Goal: Use online tool/utility

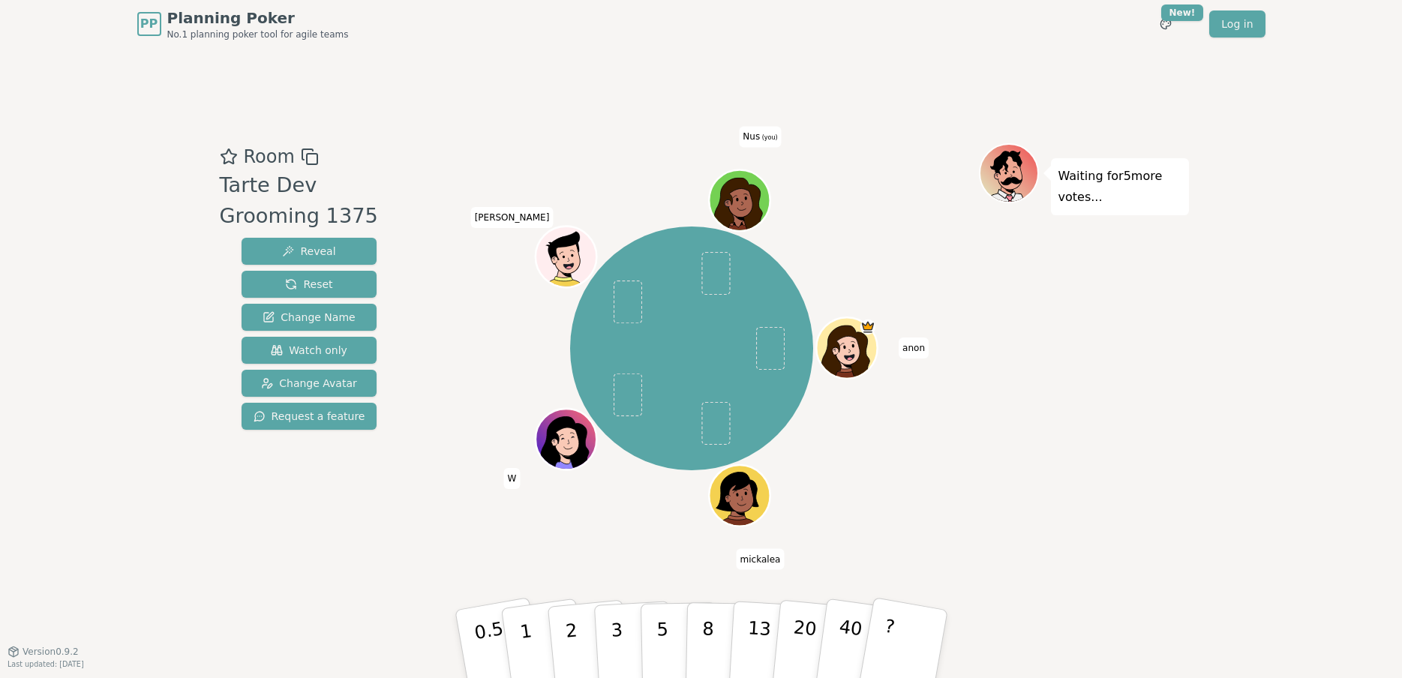
click at [743, 206] on icon at bounding box center [742, 211] width 29 height 10
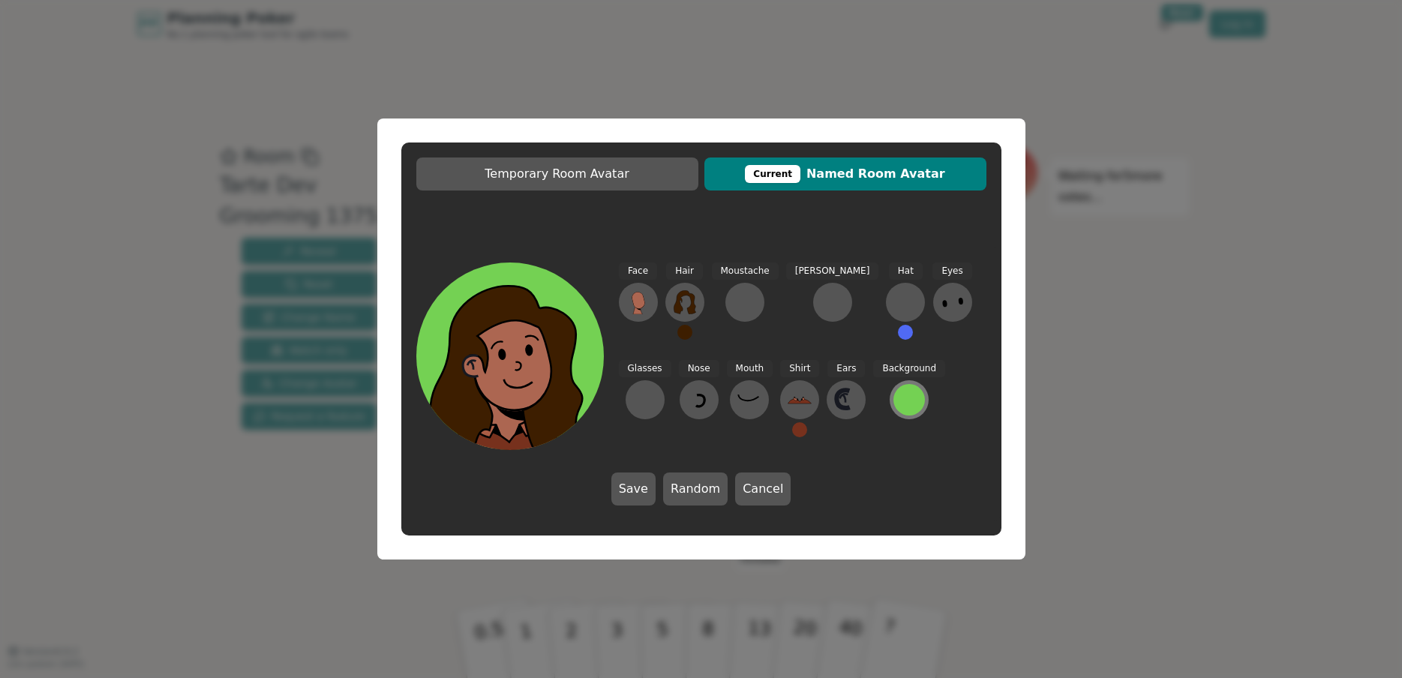
click at [893, 406] on div at bounding box center [909, 400] width 32 height 32
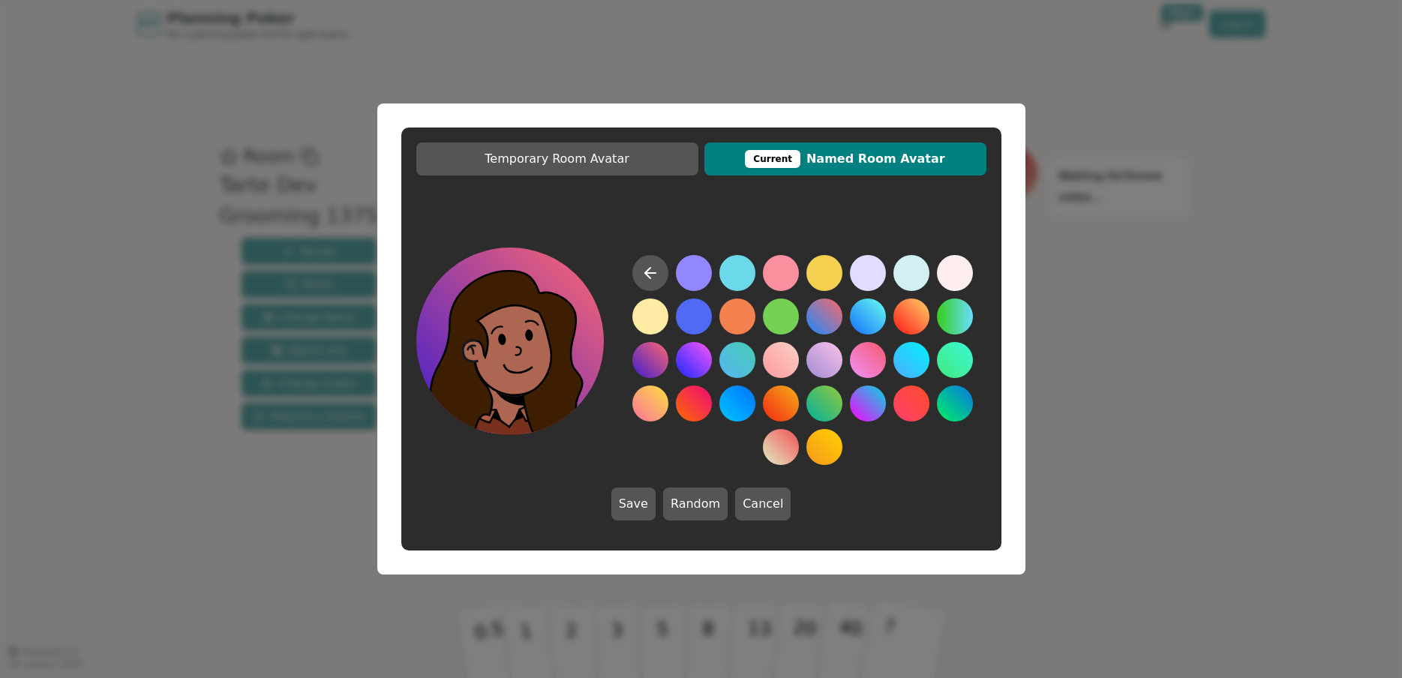
click at [659, 365] on button at bounding box center [650, 360] width 36 height 36
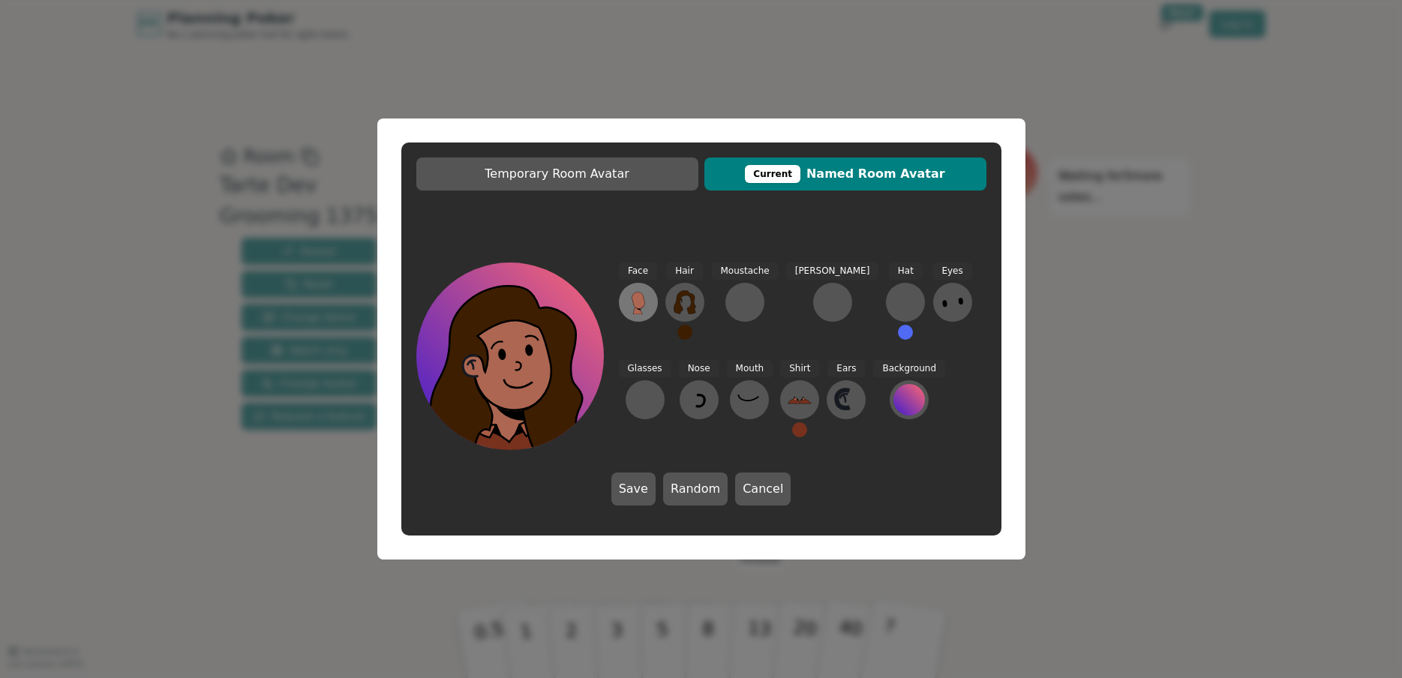
click at [625, 311] on button at bounding box center [638, 302] width 39 height 39
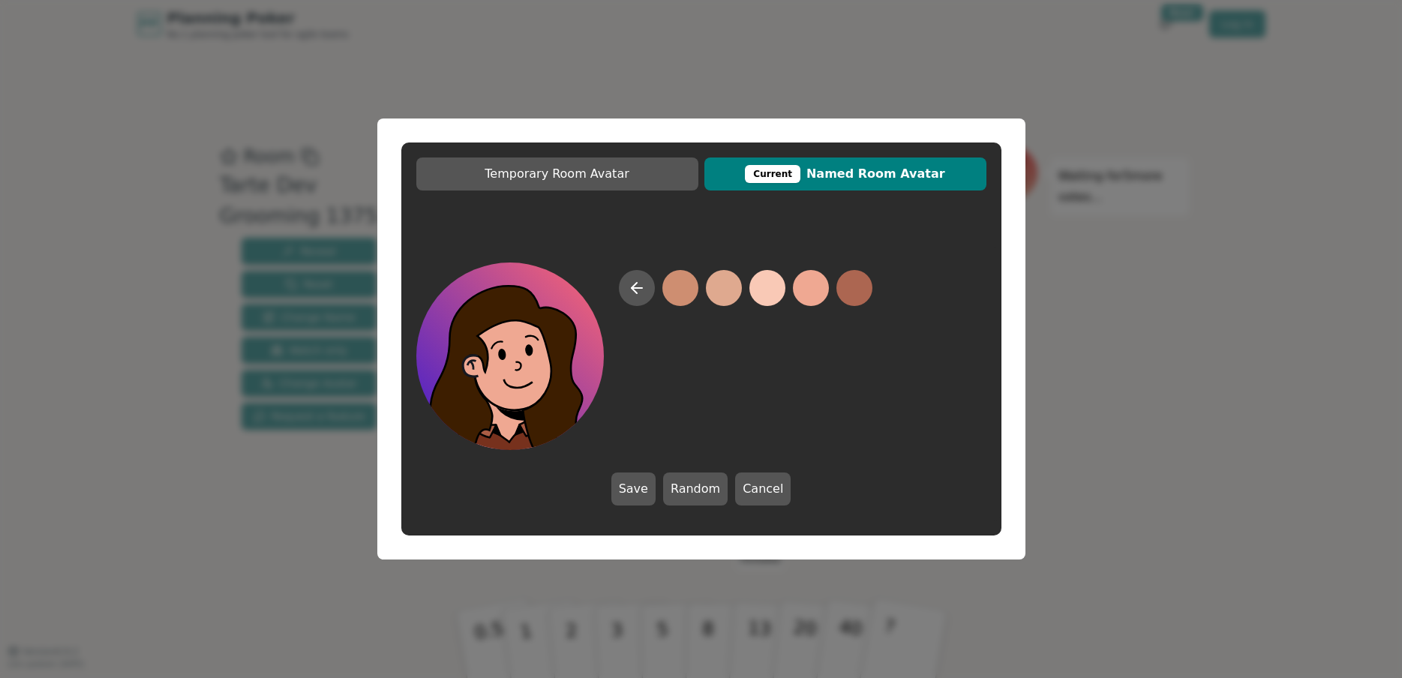
click at [806, 292] on button at bounding box center [811, 288] width 36 height 36
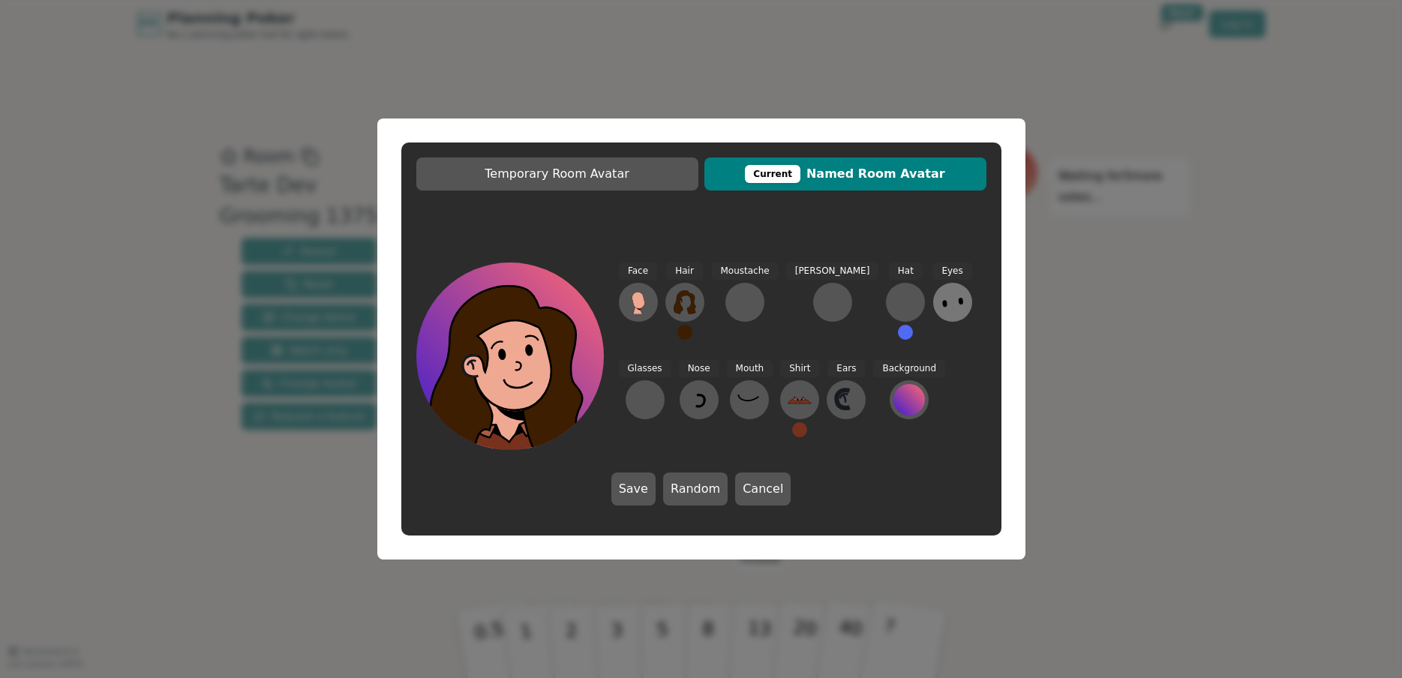
click at [941, 308] on icon at bounding box center [953, 302] width 24 height 24
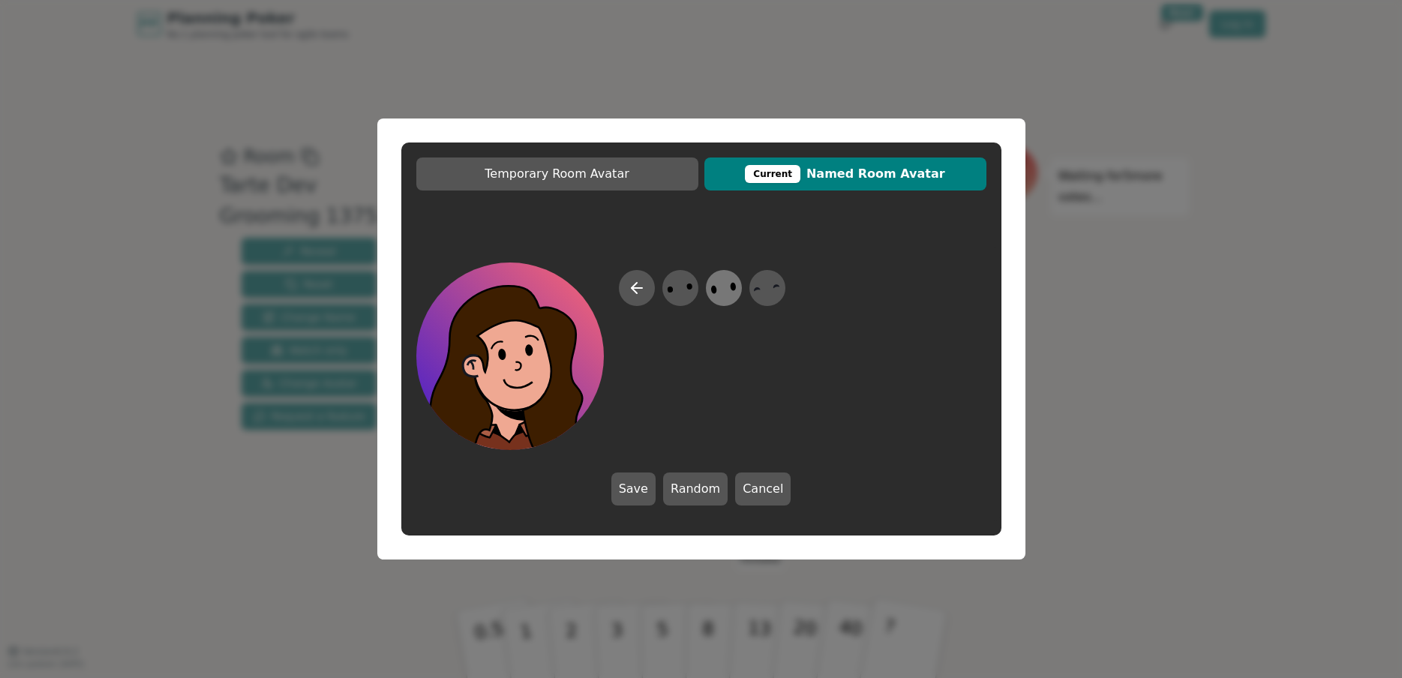
click at [715, 291] on ellipse at bounding box center [713, 289] width 7 height 9
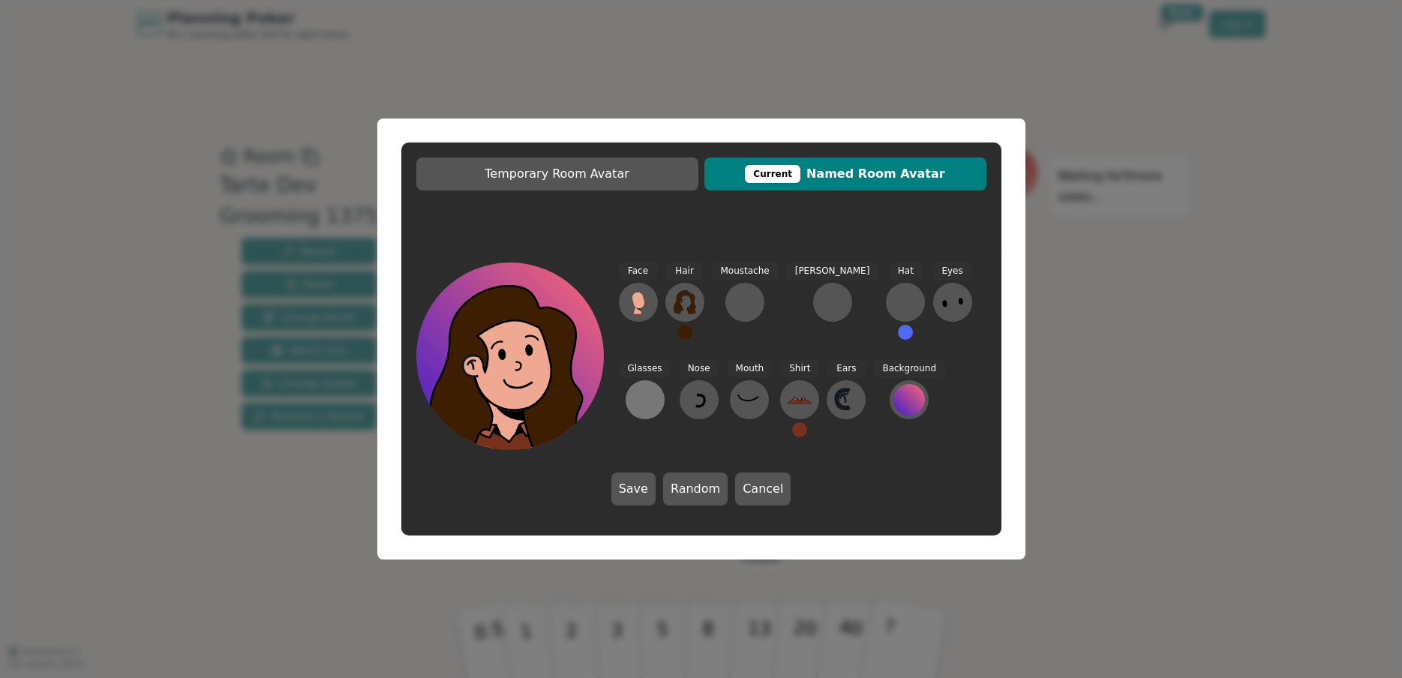
click at [657, 388] on div at bounding box center [645, 400] width 24 height 24
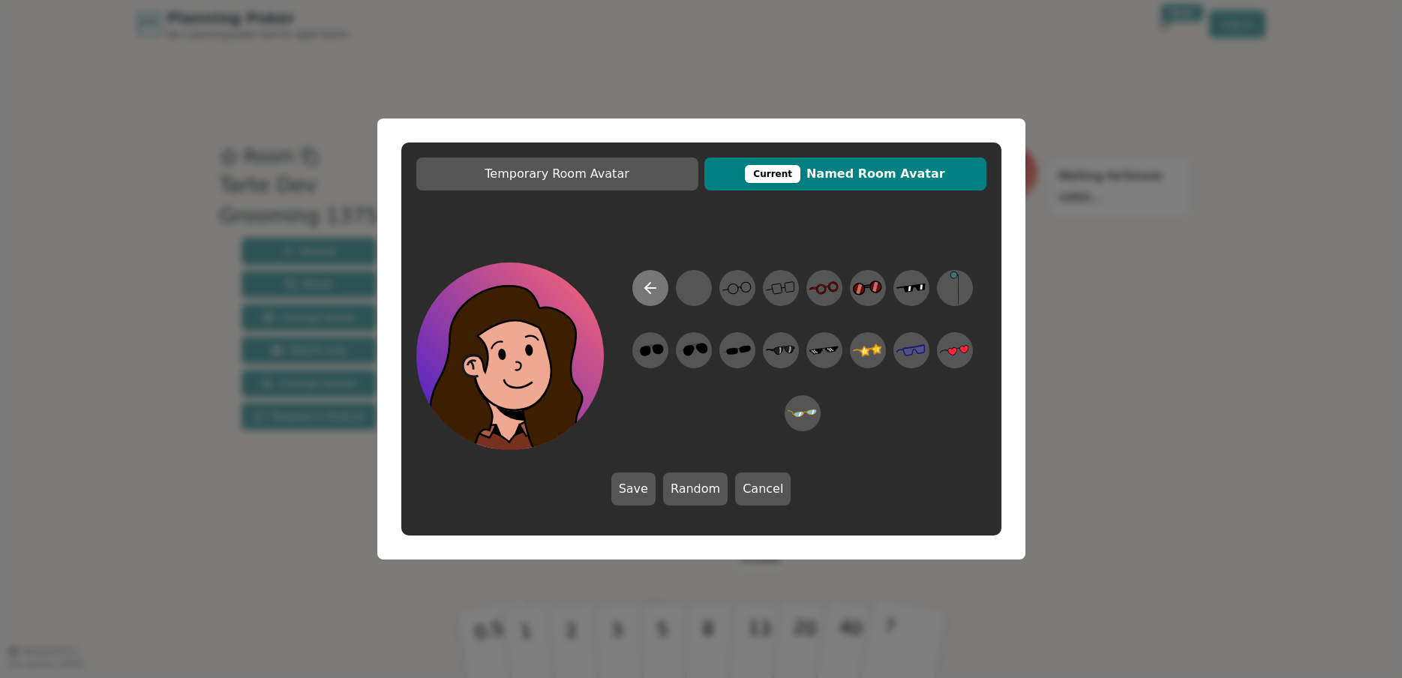
click at [650, 290] on icon at bounding box center [650, 288] width 18 height 18
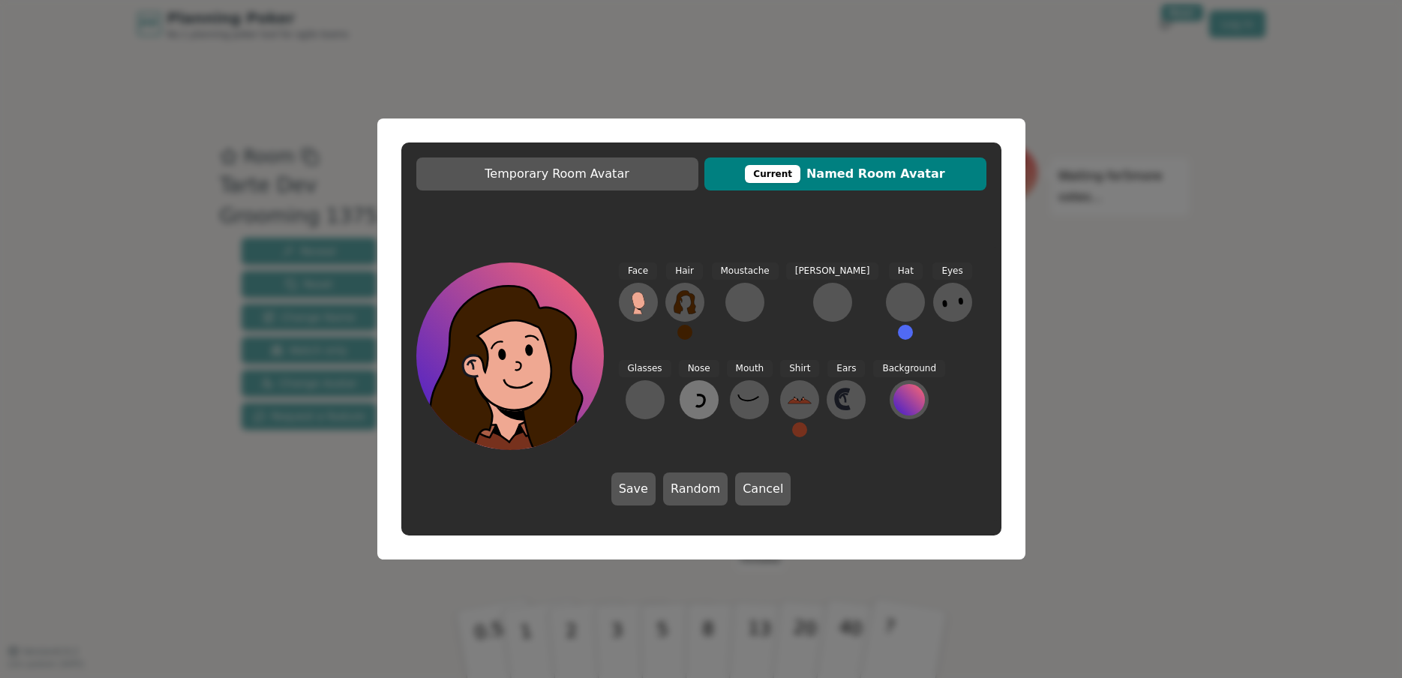
click at [687, 408] on icon at bounding box center [699, 400] width 24 height 24
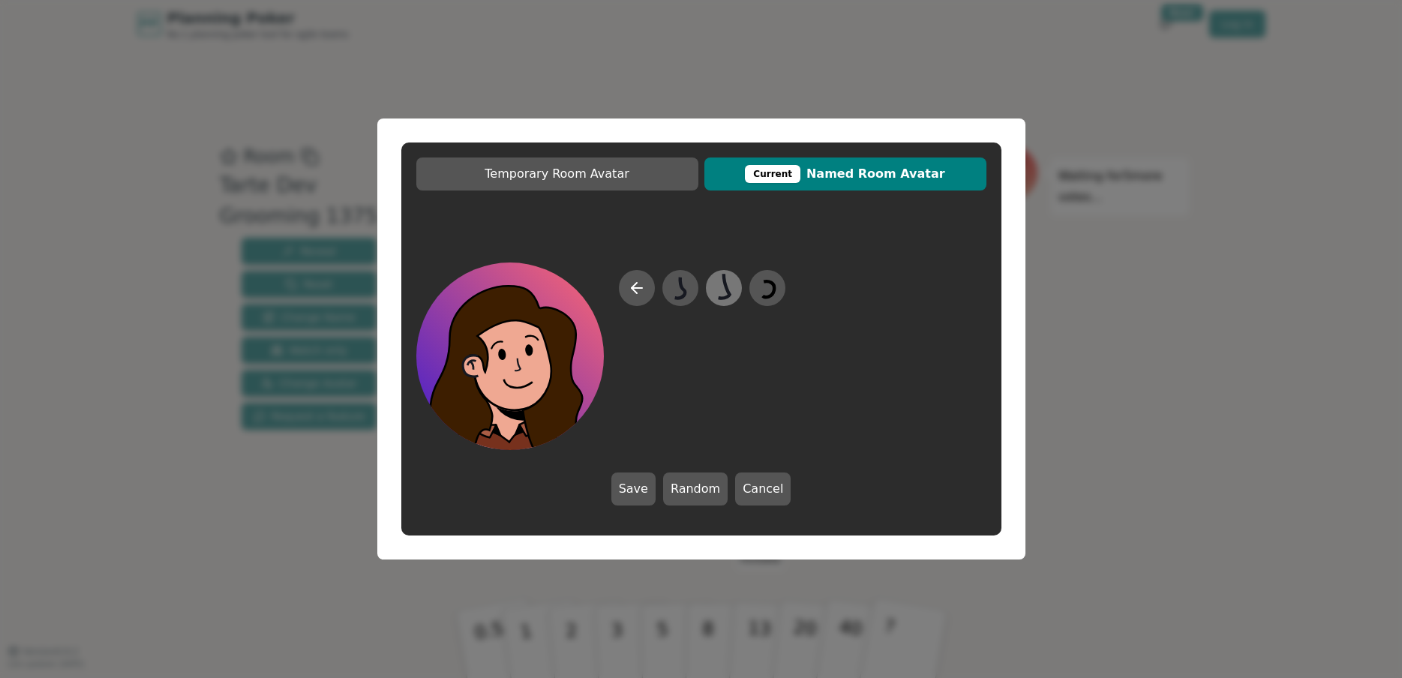
click at [737, 296] on icon at bounding box center [723, 289] width 29 height 34
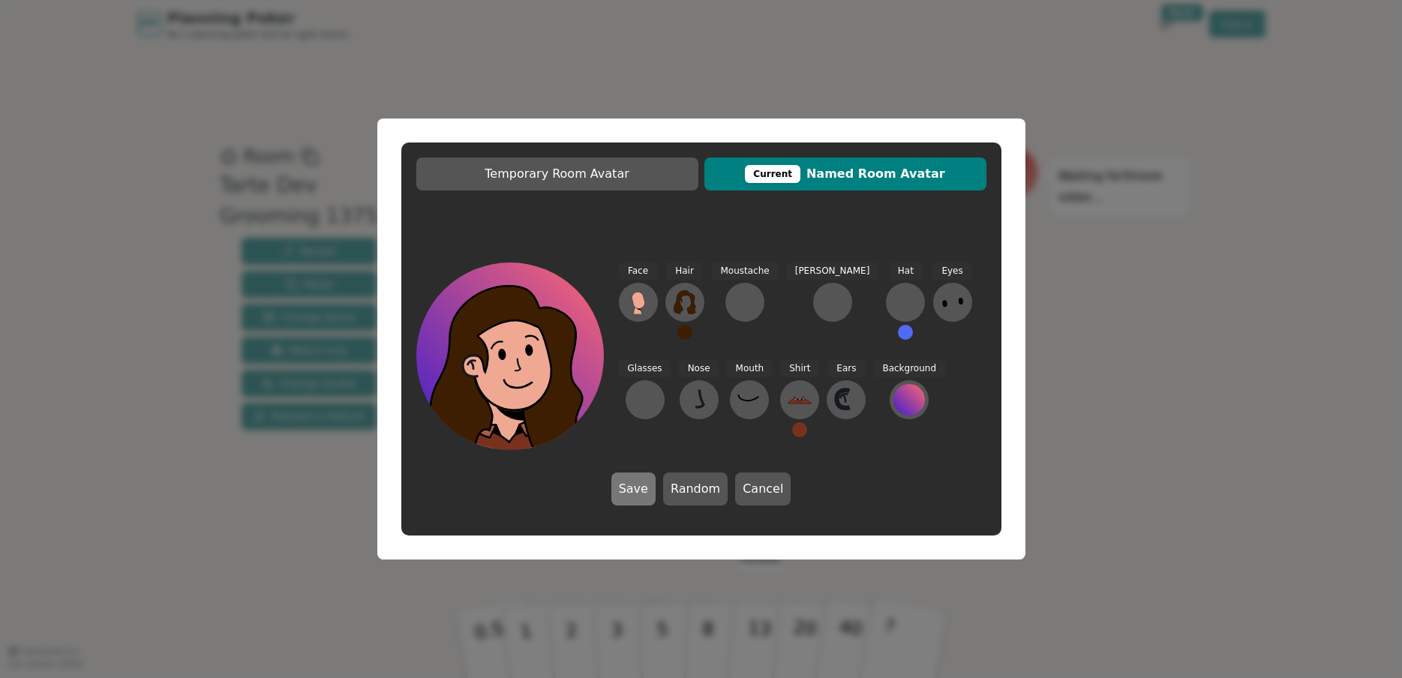
click at [641, 487] on button "Save" at bounding box center [633, 489] width 44 height 33
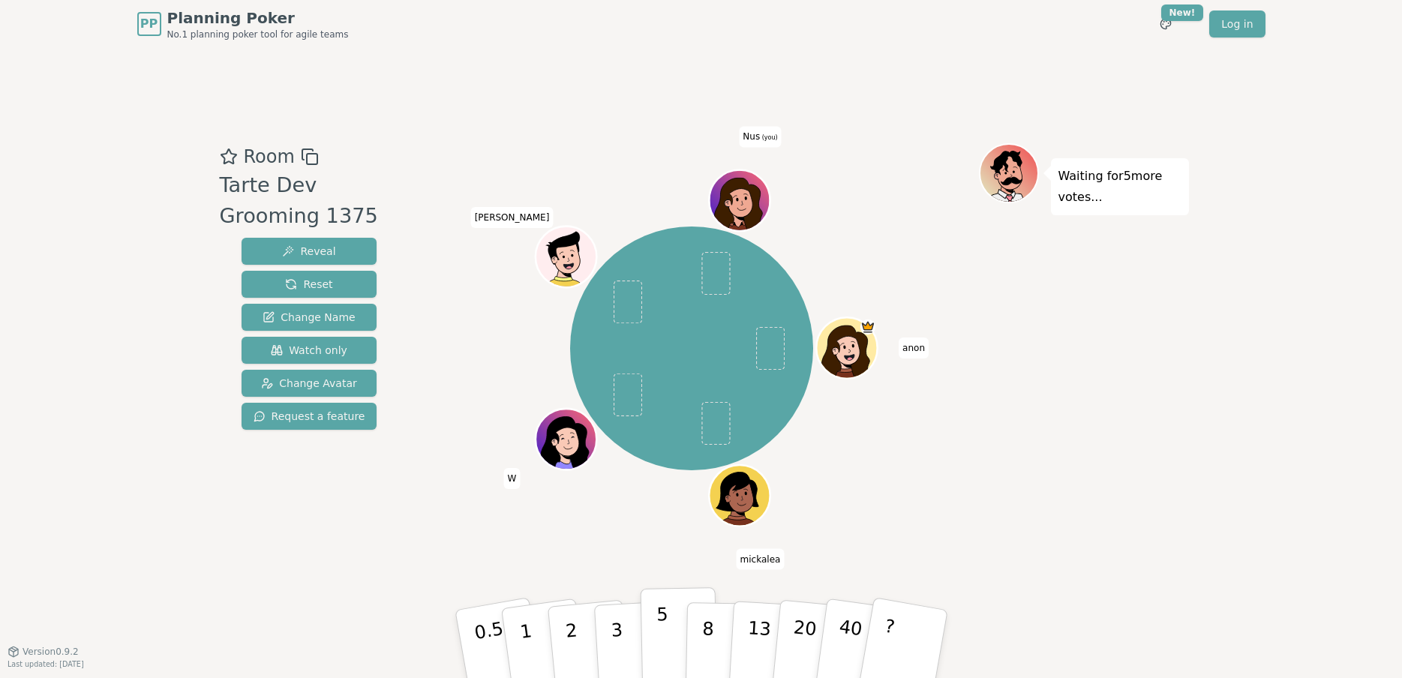
drag, startPoint x: 670, startPoint y: 625, endPoint x: 659, endPoint y: 629, distance: 12.1
click at [660, 631] on button "5" at bounding box center [678, 644] width 77 height 114
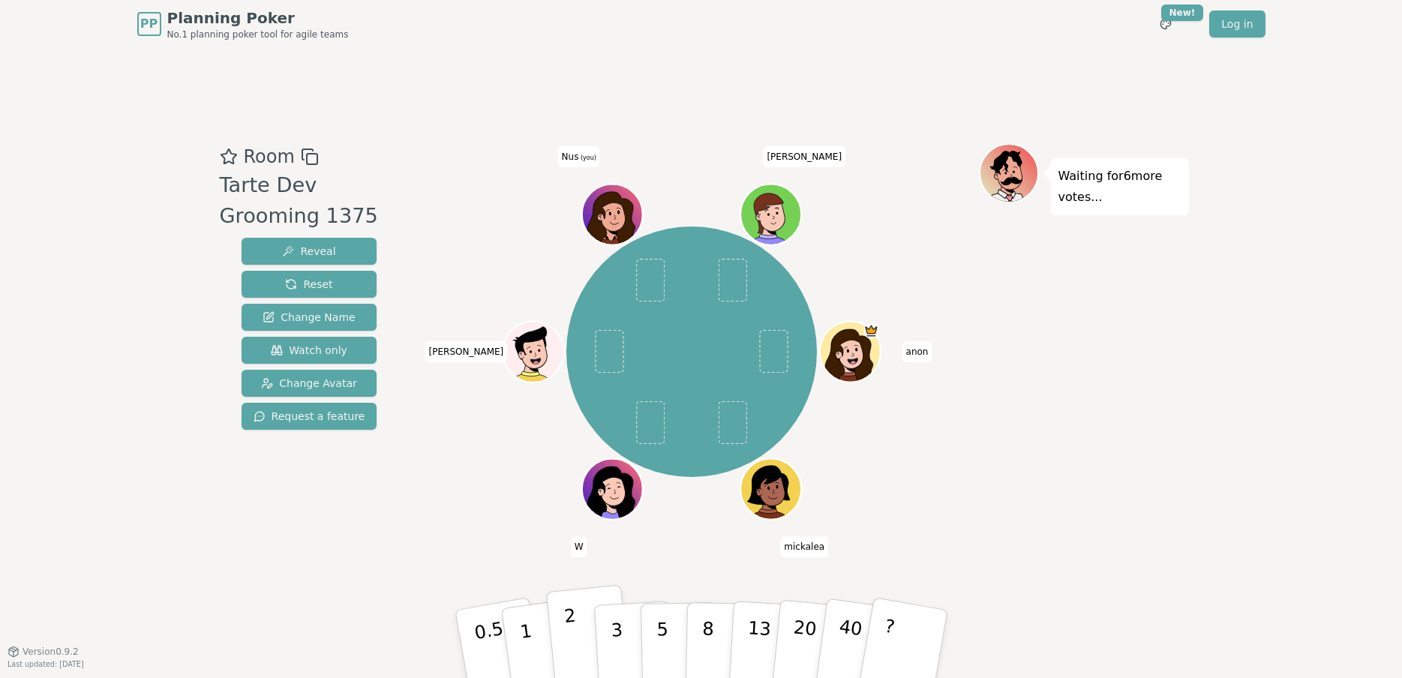
click at [584, 627] on button "2" at bounding box center [588, 644] width 86 height 119
click at [670, 656] on button "5" at bounding box center [678, 644] width 77 height 114
click at [620, 629] on button "3" at bounding box center [634, 644] width 82 height 117
click at [656, 648] on button "5" at bounding box center [678, 644] width 77 height 114
click at [614, 626] on p "3" at bounding box center [617, 646] width 17 height 82
